Goal: Task Accomplishment & Management: Manage account settings

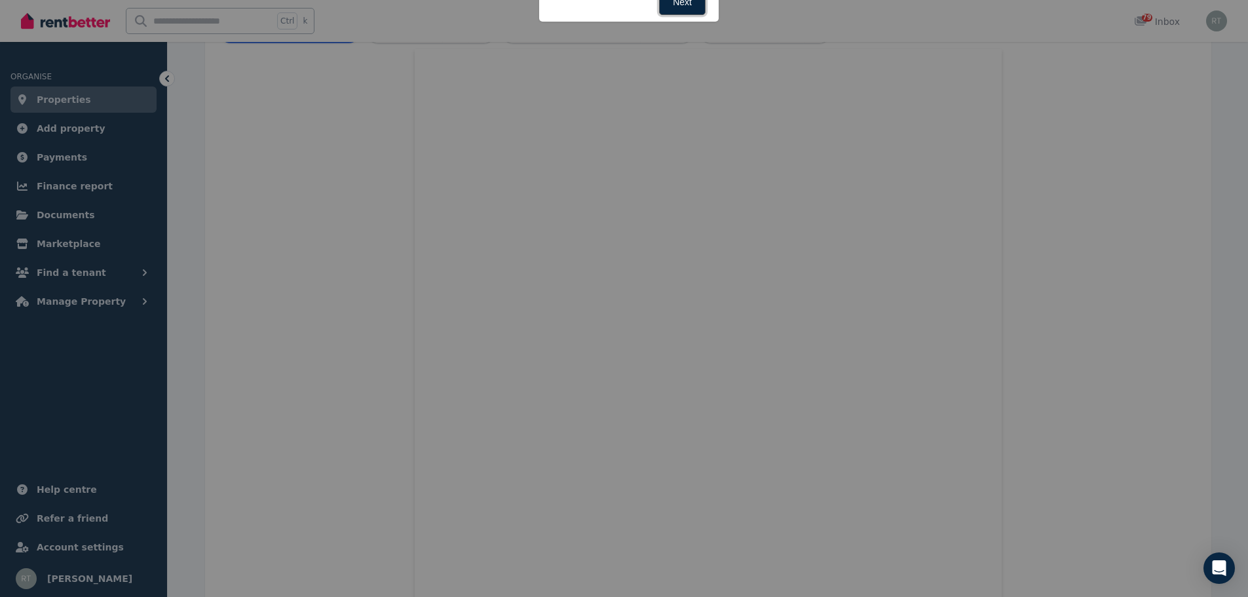
scroll to position [383, 0]
click at [1109, 169] on div at bounding box center [624, 298] width 1248 height 597
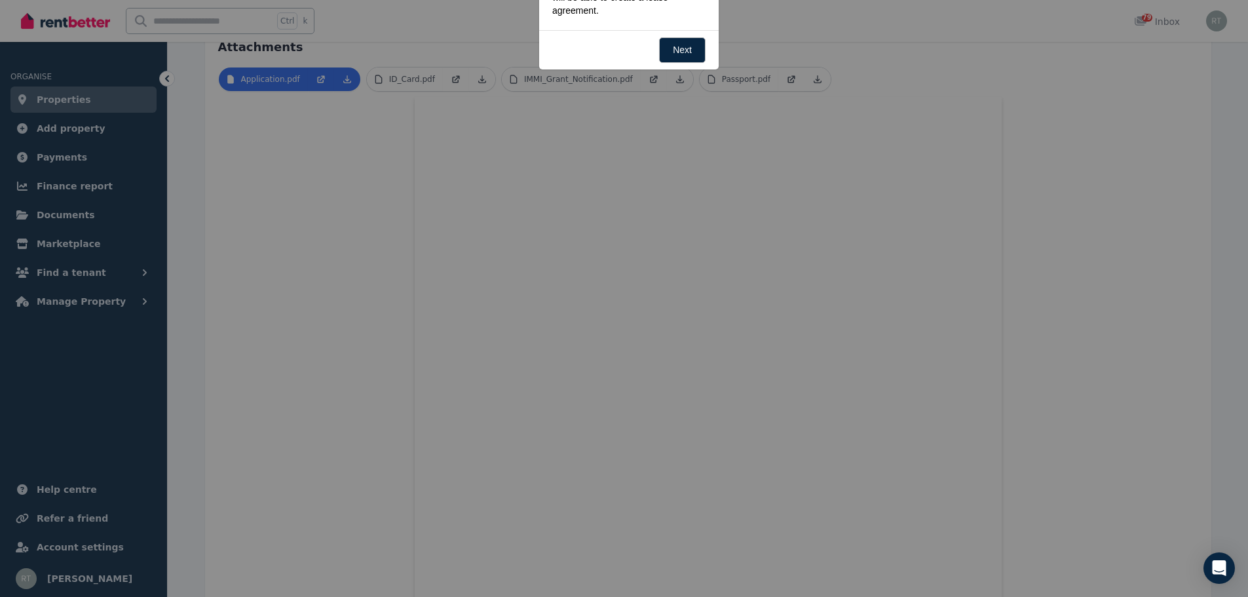
scroll to position [252, 0]
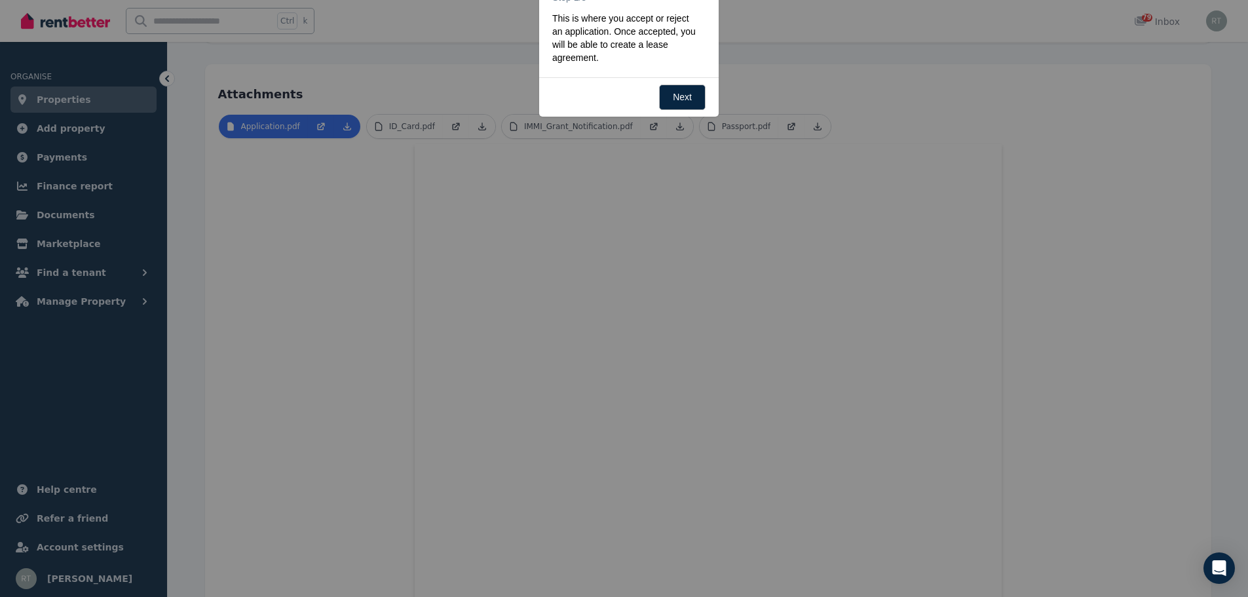
click at [838, 76] on div at bounding box center [624, 298] width 1248 height 597
click at [683, 94] on link "Next" at bounding box center [682, 97] width 47 height 26
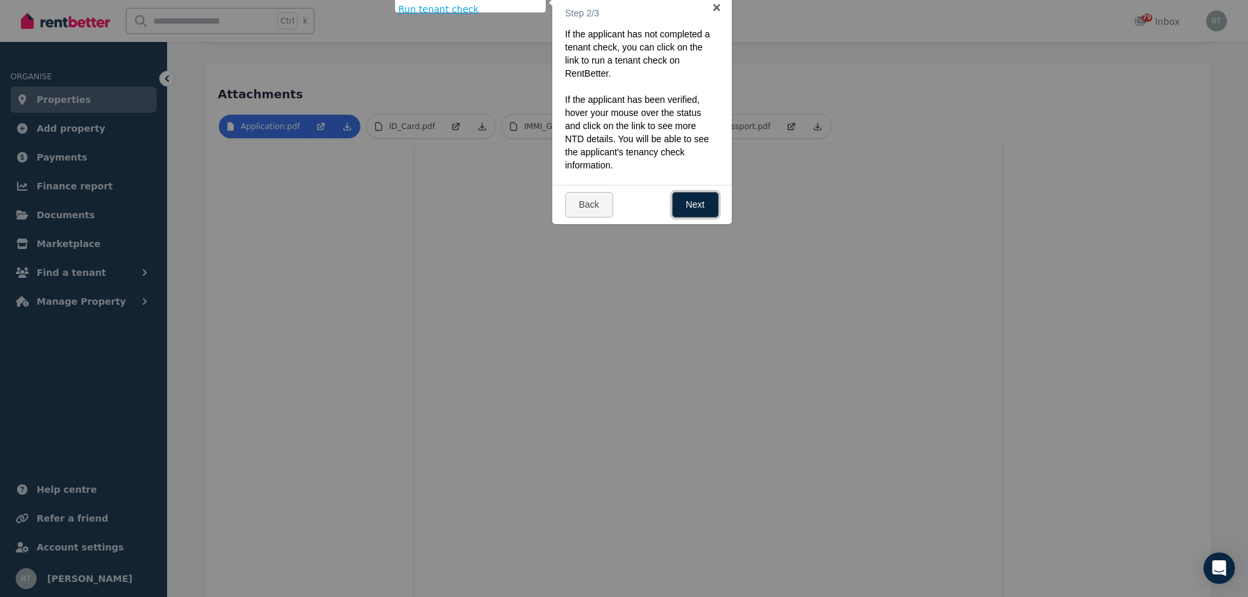
scroll to position [0, 0]
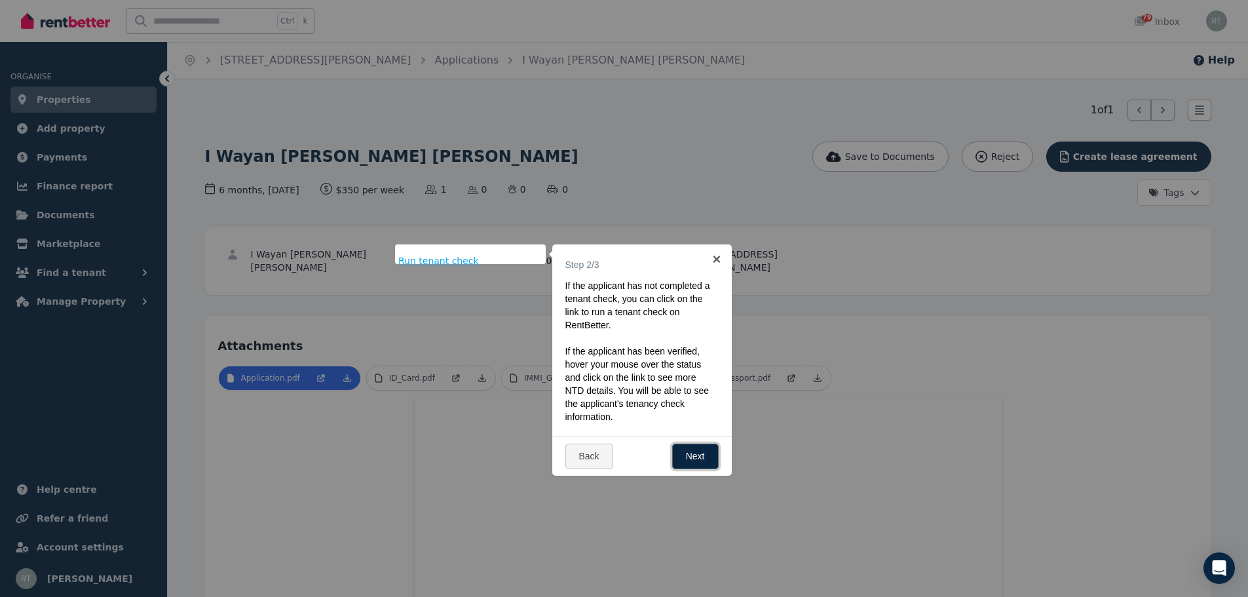
click at [687, 449] on link "Next" at bounding box center [695, 456] width 47 height 26
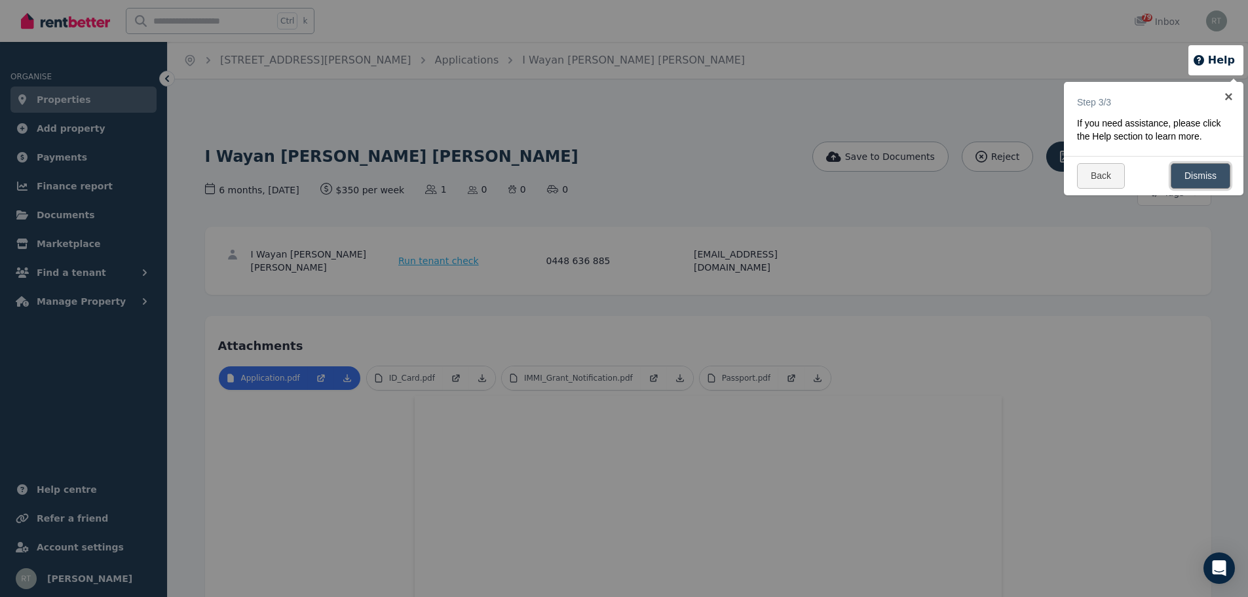
click at [1184, 174] on link "Dismiss" at bounding box center [1201, 176] width 60 height 26
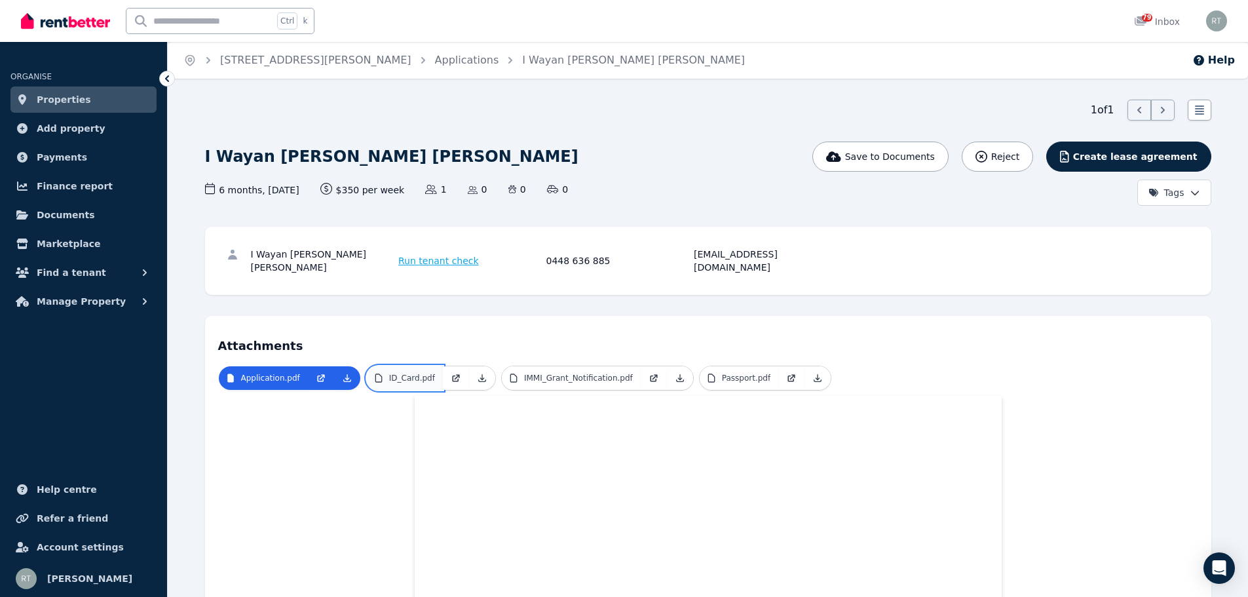
click at [428, 366] on link "ID_Card.pdf" at bounding box center [405, 378] width 76 height 24
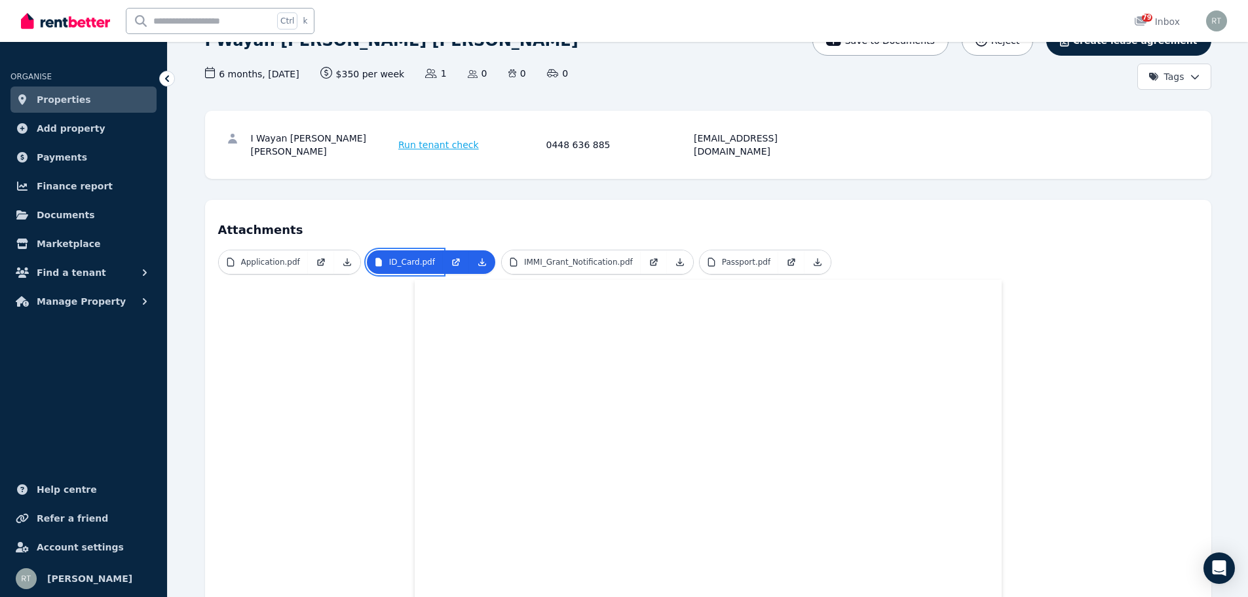
scroll to position [66, 0]
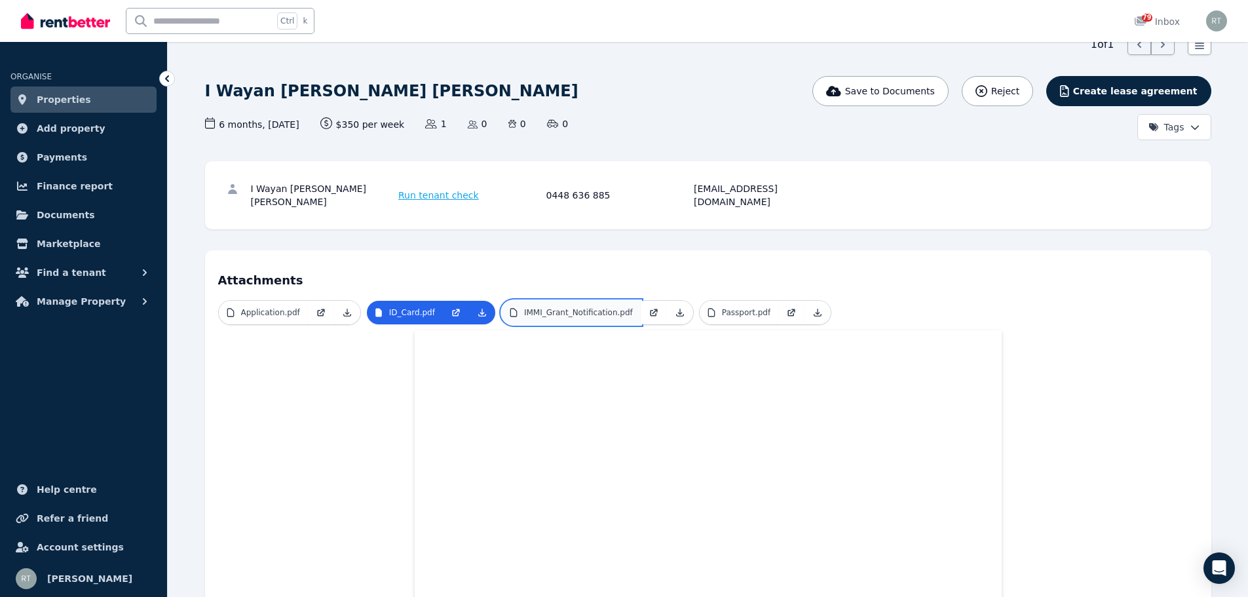
click at [582, 307] on p "IMMI_Grant_Notification.pdf" at bounding box center [578, 312] width 109 height 10
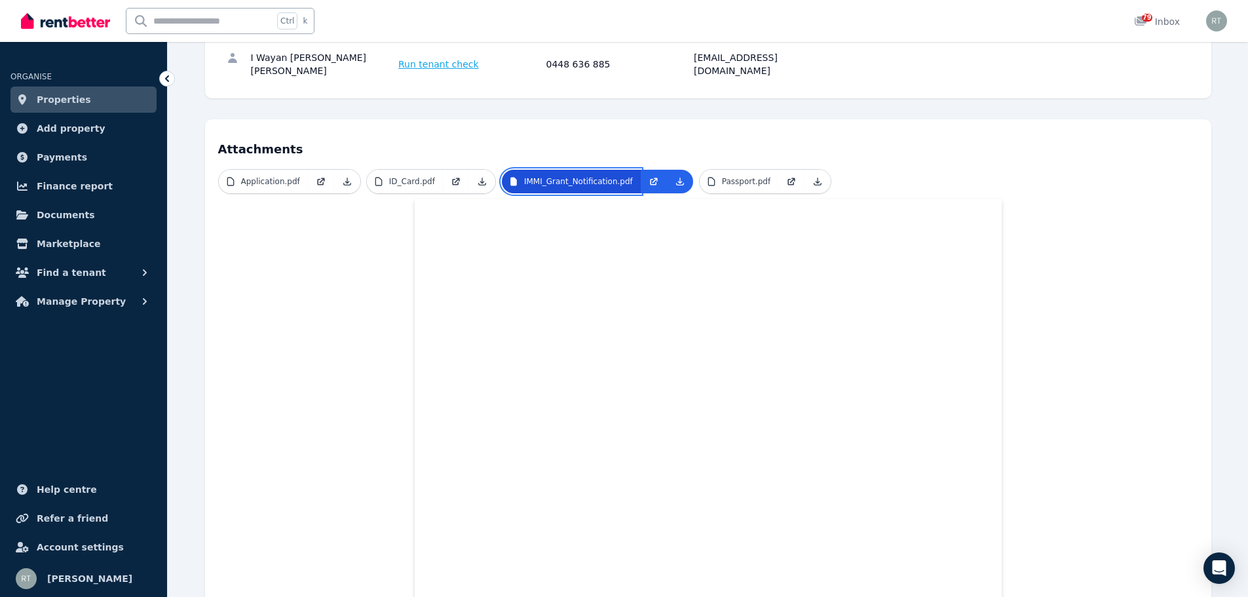
scroll to position [131, 0]
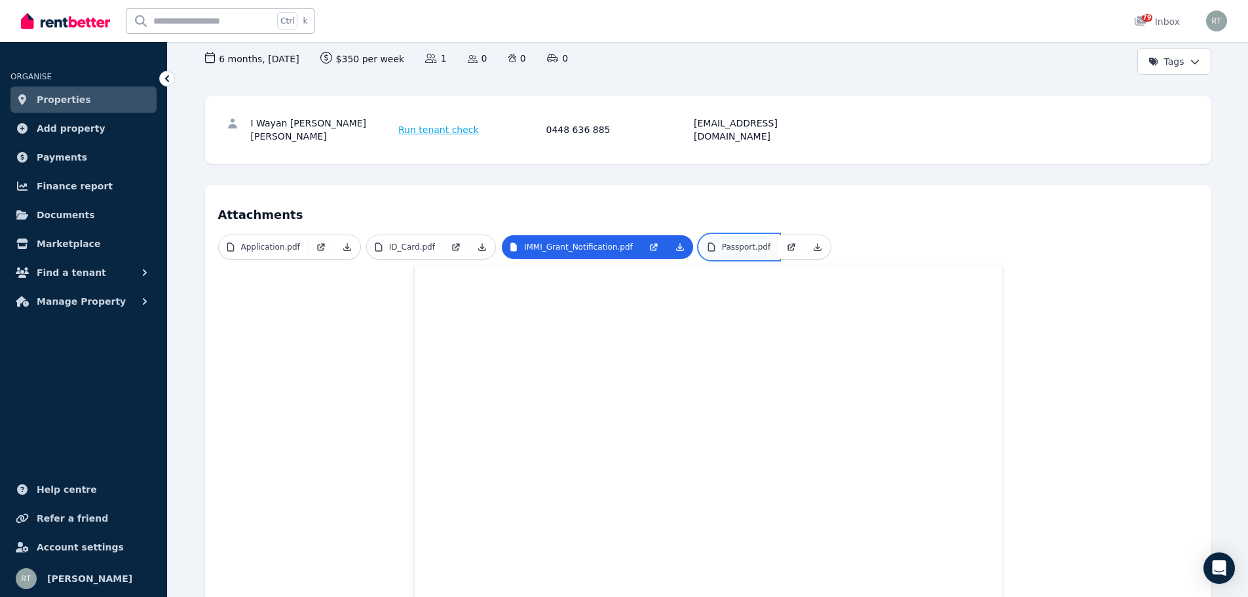
click at [725, 239] on link "Passport.pdf" at bounding box center [739, 247] width 79 height 24
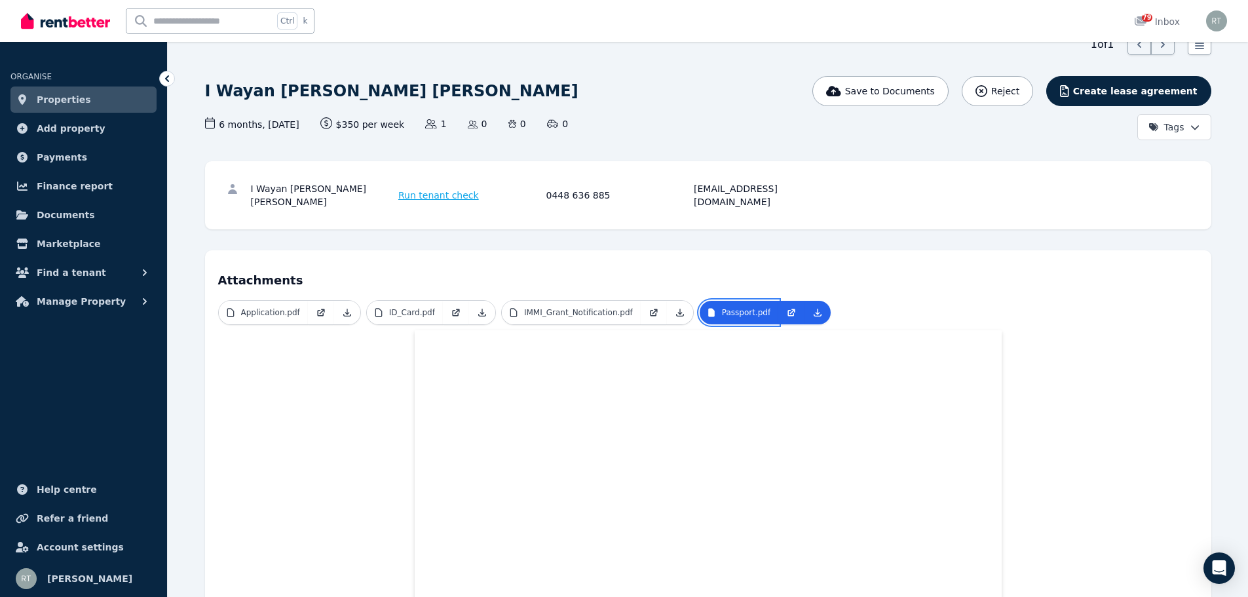
scroll to position [0, 0]
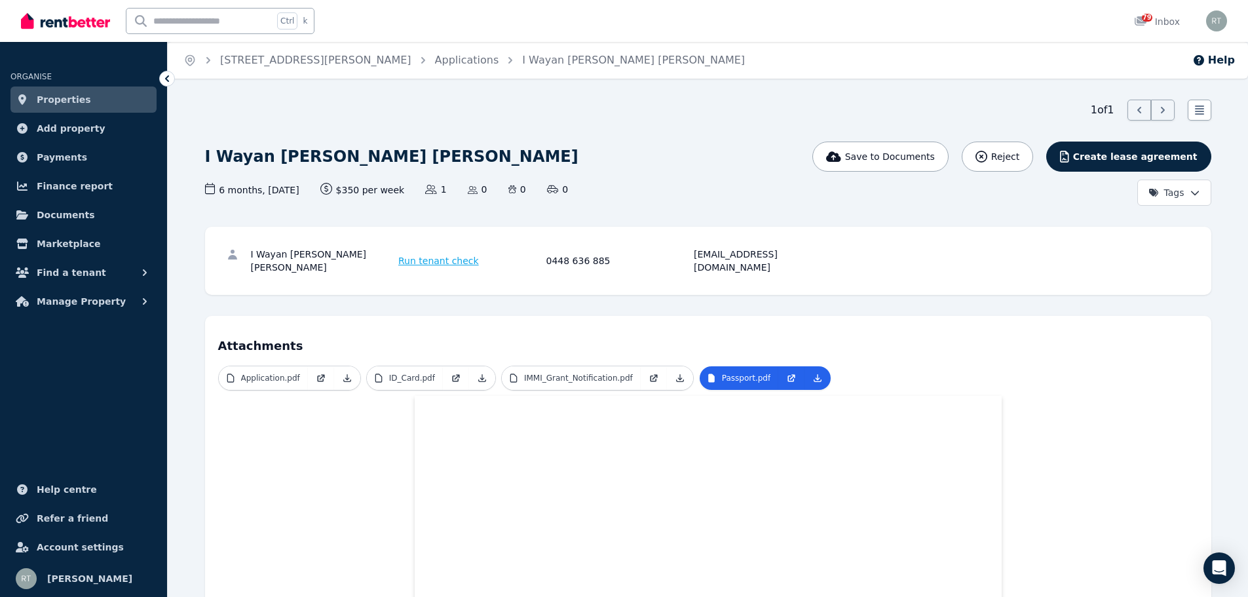
click at [56, 101] on span "Properties" at bounding box center [64, 100] width 54 height 16
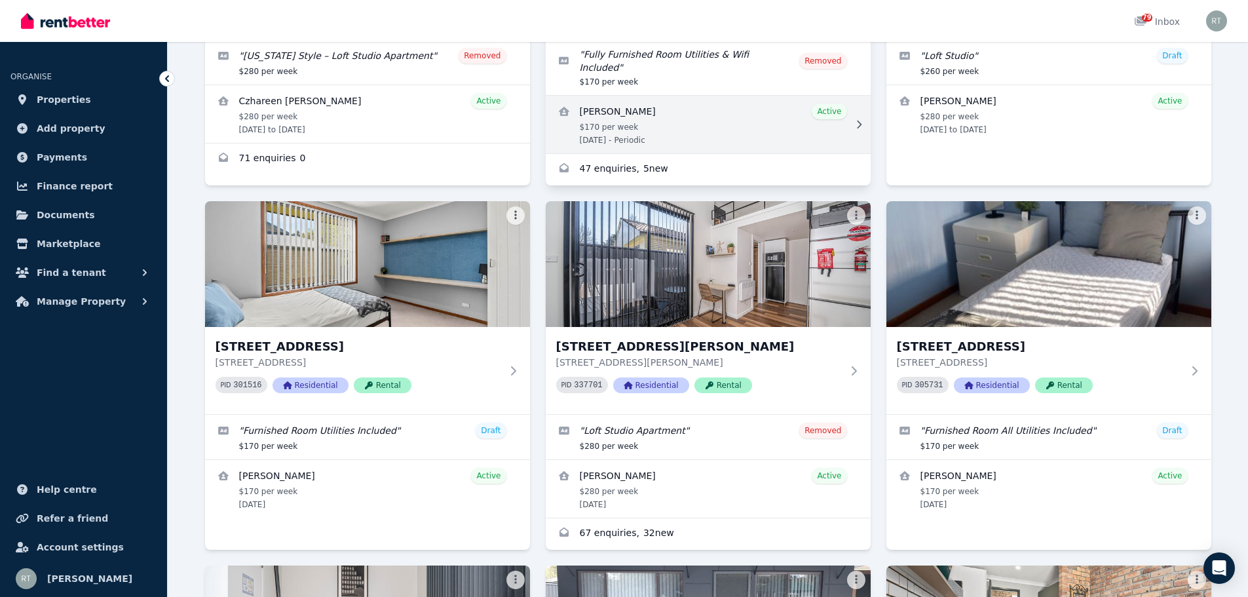
scroll to position [1048, 0]
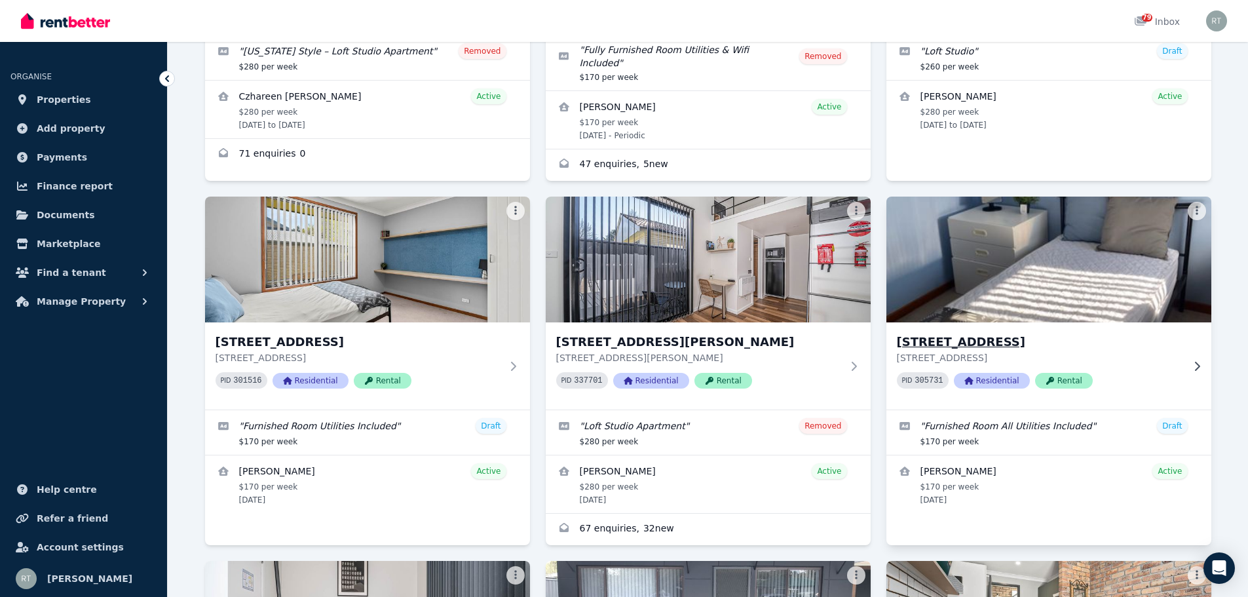
click at [1157, 351] on p "[STREET_ADDRESS]" at bounding box center [1040, 357] width 286 height 13
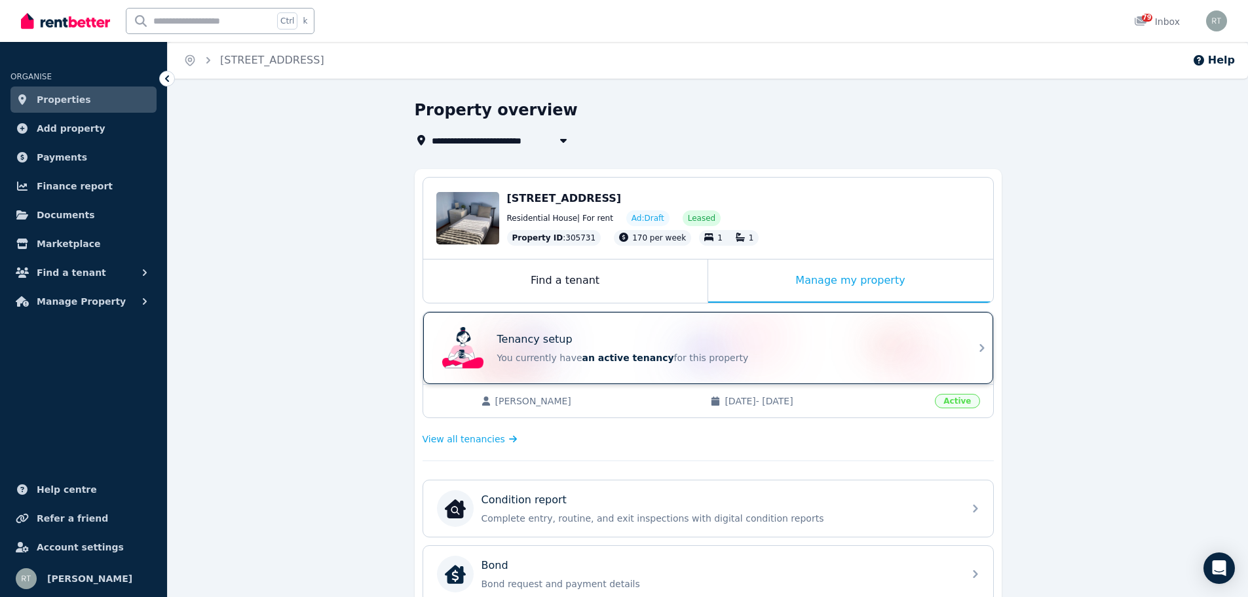
click at [943, 348] on div "Tenancy setup You currently have an active tenancy for this property" at bounding box center [726, 347] width 459 height 33
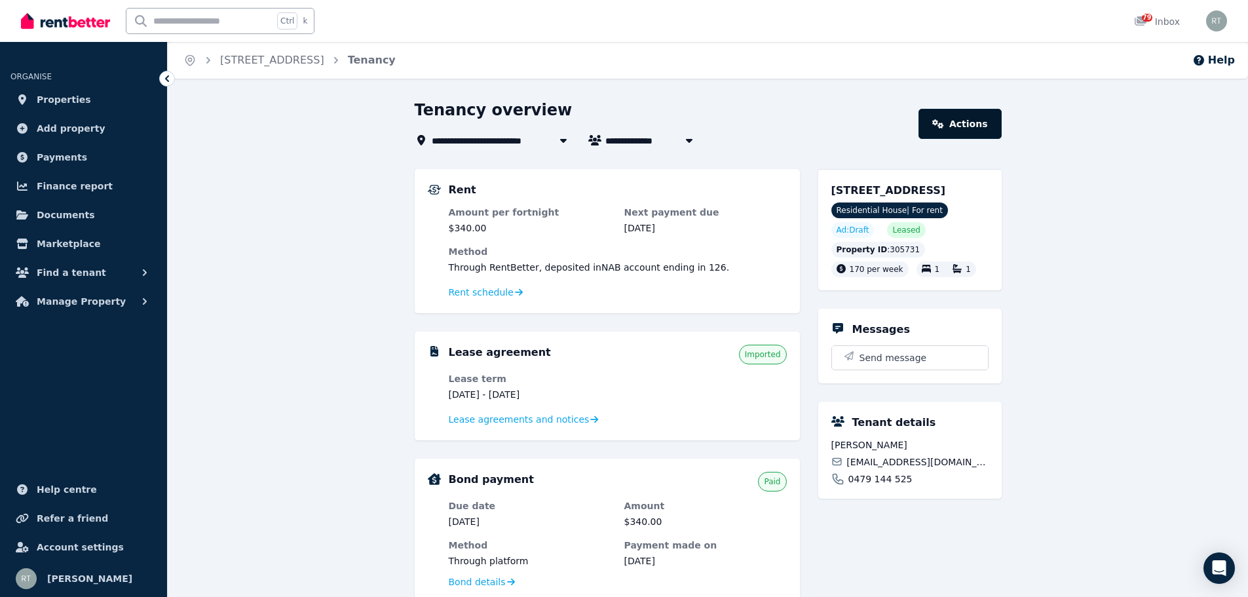
click at [944, 119] on icon at bounding box center [938, 123] width 12 height 9
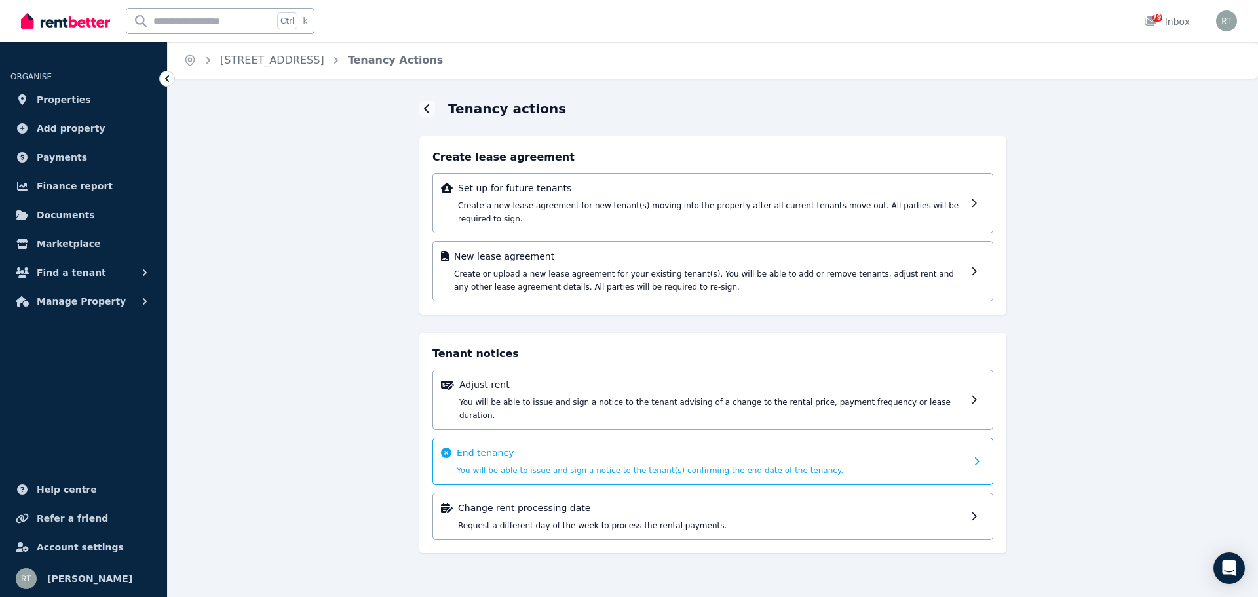
click at [722, 446] on div "End tenancy You will be able to issue and sign a notice to the tenant(s) confir…" at bounding box center [711, 461] width 509 height 30
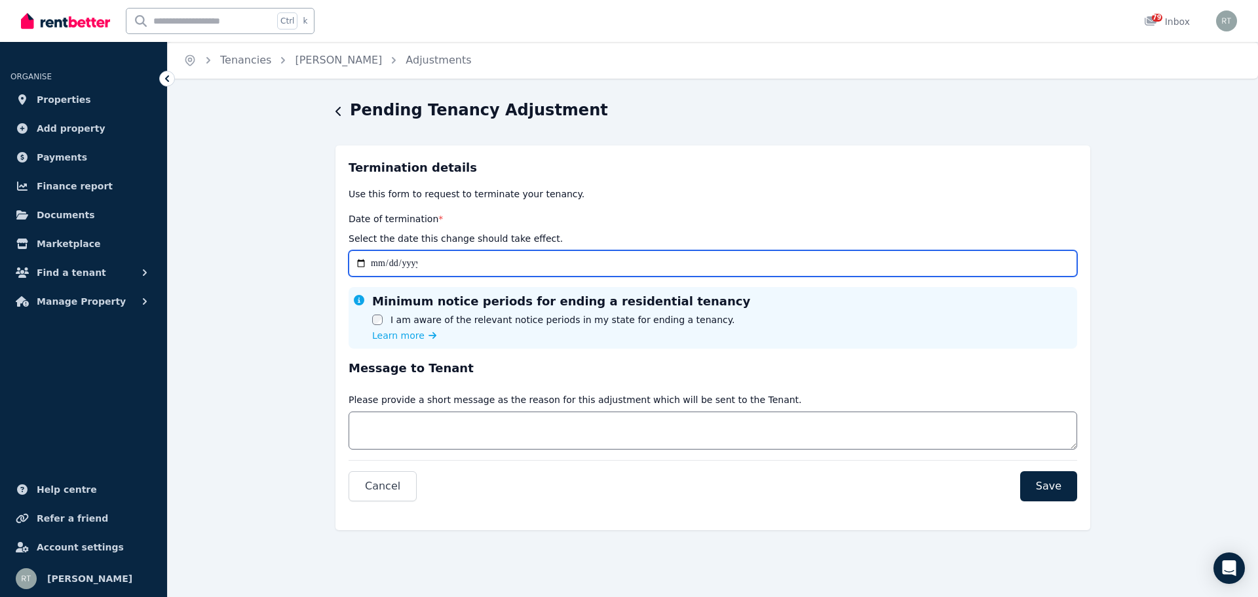
click at [361, 265] on input "Date of termination *" at bounding box center [712, 263] width 728 height 26
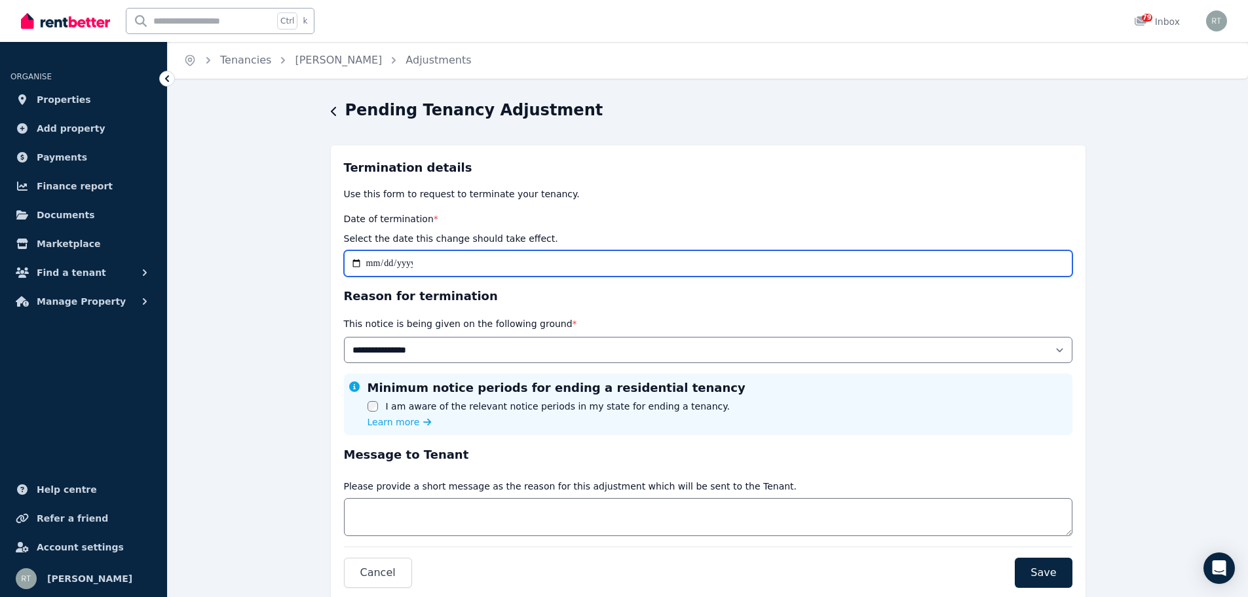
type input "**********"
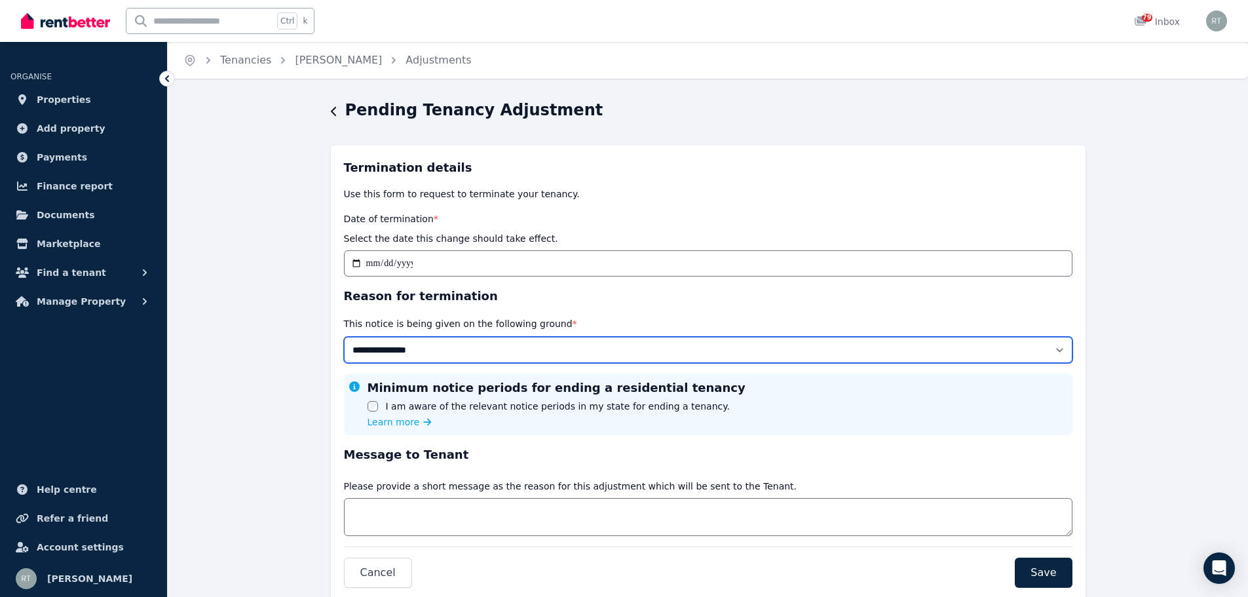
click at [468, 352] on select "**********" at bounding box center [708, 350] width 728 height 26
click at [401, 351] on select "**********" at bounding box center [708, 350] width 728 height 26
click at [730, 211] on div "Date of termination * Select the date this change should take effect." at bounding box center [708, 228] width 728 height 34
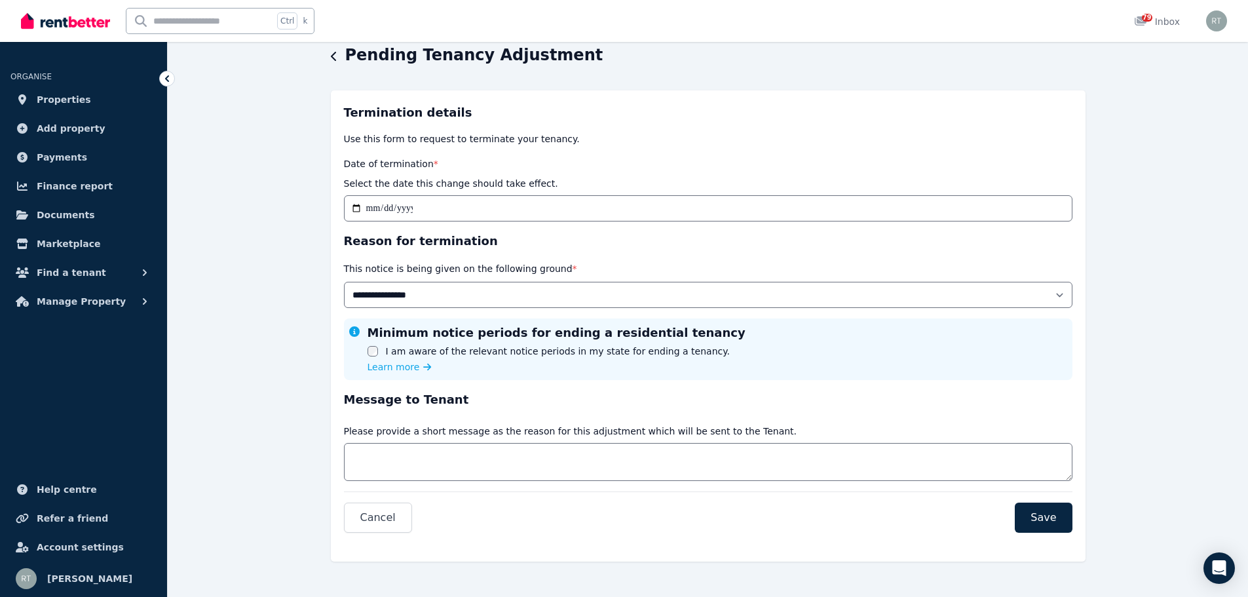
scroll to position [56, 0]
click at [415, 448] on textarea "Message" at bounding box center [708, 461] width 728 height 38
type textarea "**********"
click at [1045, 516] on span "Save" at bounding box center [1043, 517] width 26 height 16
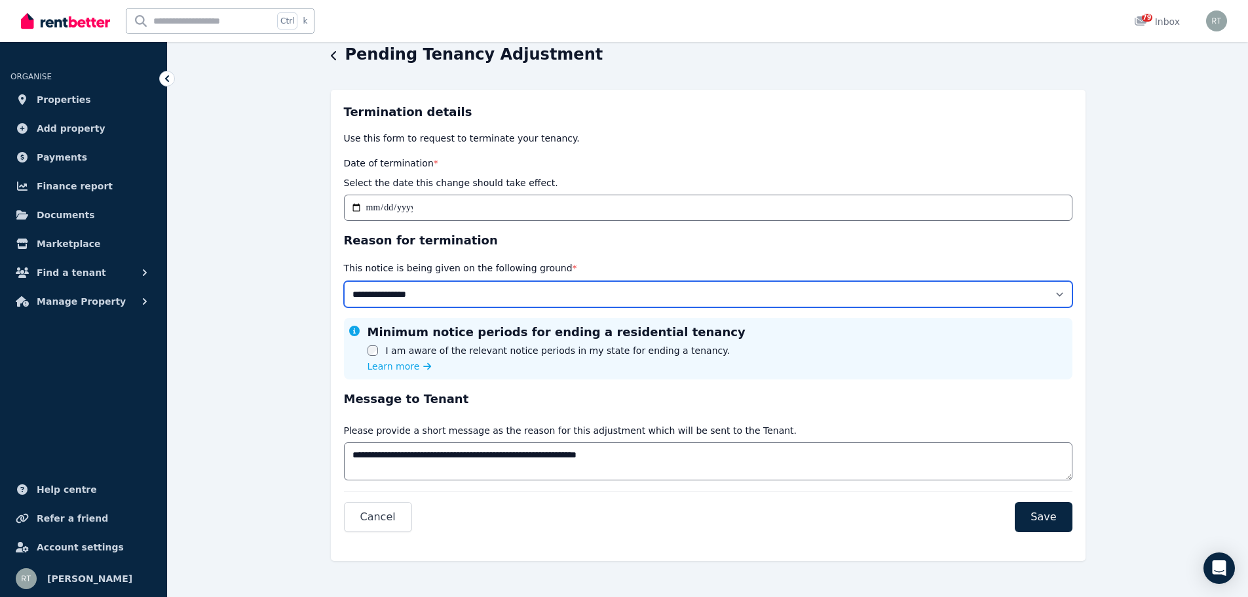
click at [1059, 295] on select "**********" at bounding box center [708, 294] width 728 height 26
